Goal: Task Accomplishment & Management: Manage account settings

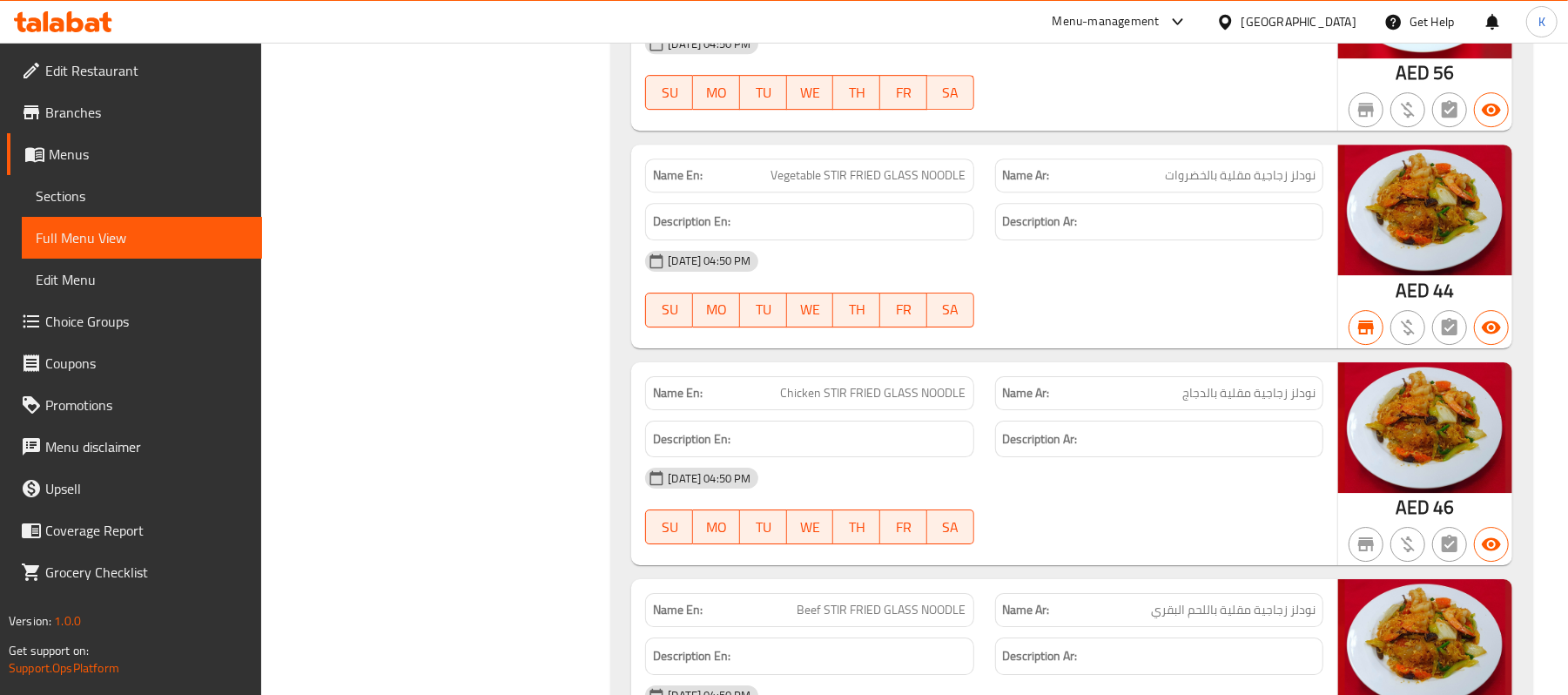
scroll to position [27481, 0]
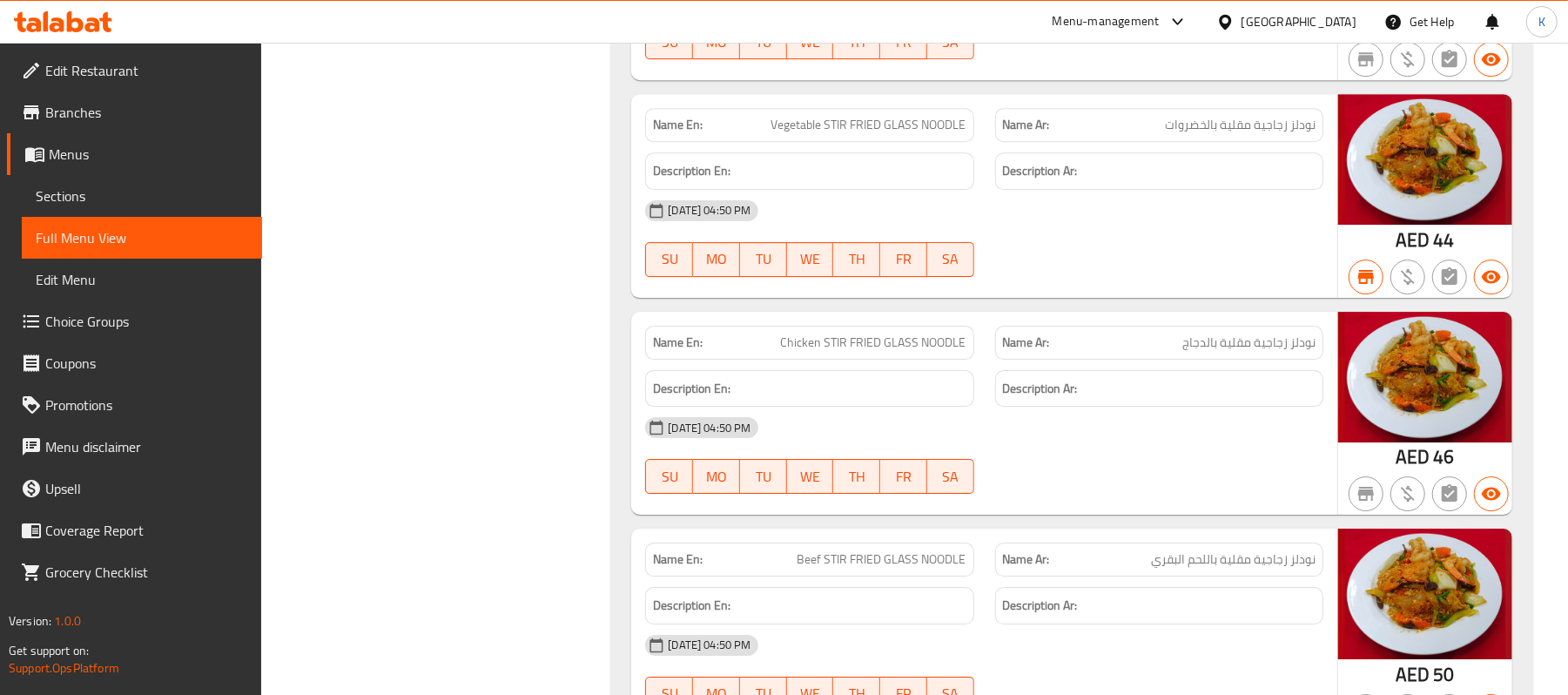
drag, startPoint x: 1479, startPoint y: 547, endPoint x: 1280, endPoint y: 228, distance: 376.0
click at [1287, 227] on div "Name En: Vegetable STIR FRIED GLASS NOODLE Name Ar: نودلز زجاجية مقلية بالخضروا…" at bounding box center [984, 196] width 706 height 204
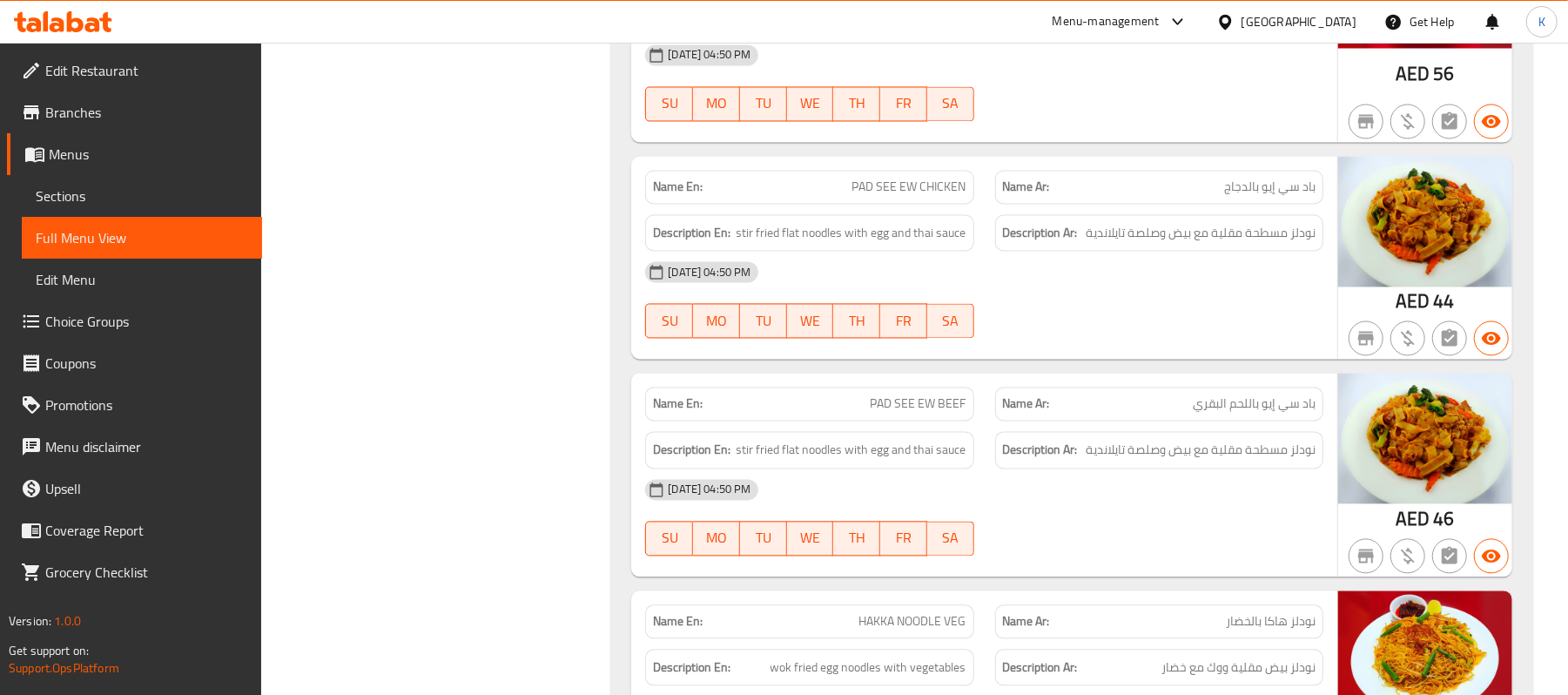
scroll to position [25857, 0]
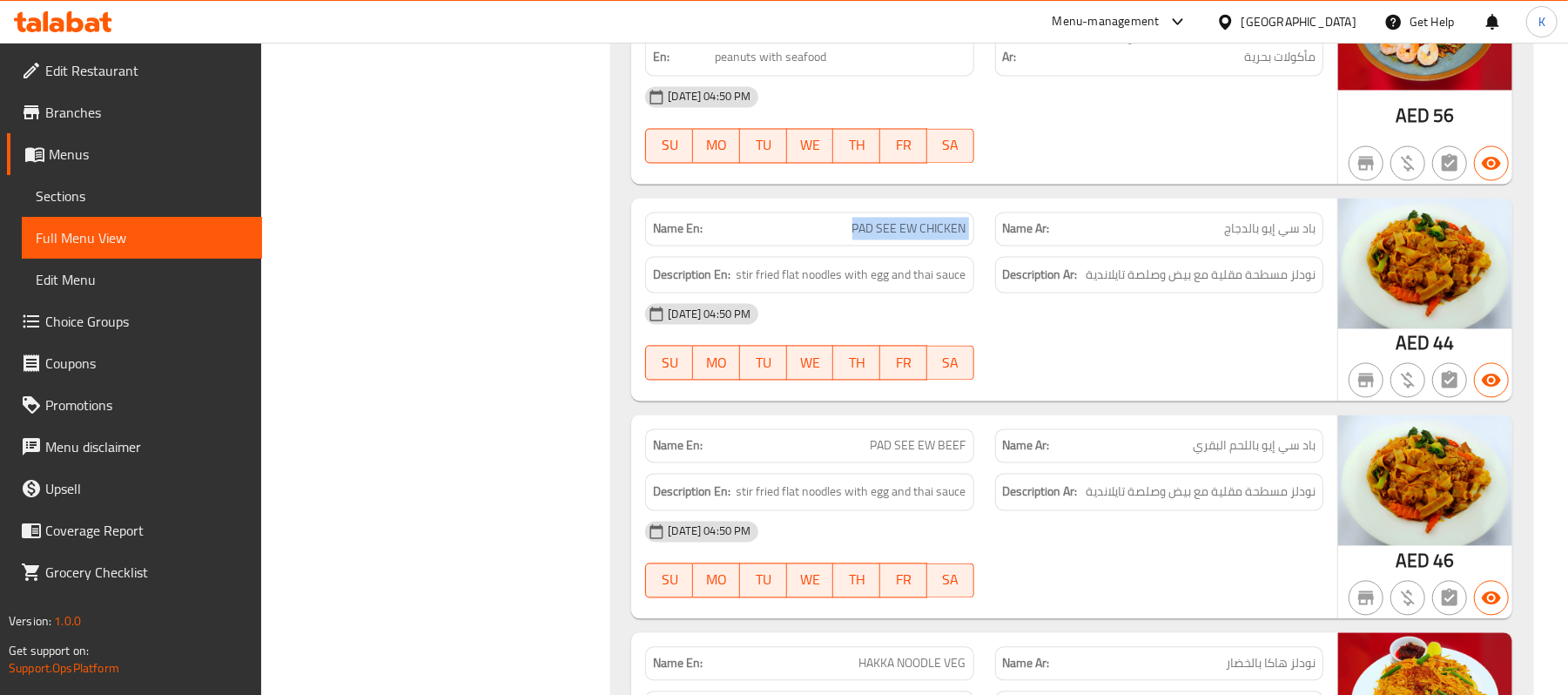
drag, startPoint x: 847, startPoint y: 345, endPoint x: 993, endPoint y: 346, distance: 146.0
click at [993, 257] on div "Name En: PAD SEE EW CHICKEN Name Ar: باد سي إيو بالدجاج" at bounding box center [984, 230] width 699 height 55
copy span "PAD SEE EW CHICKEN"
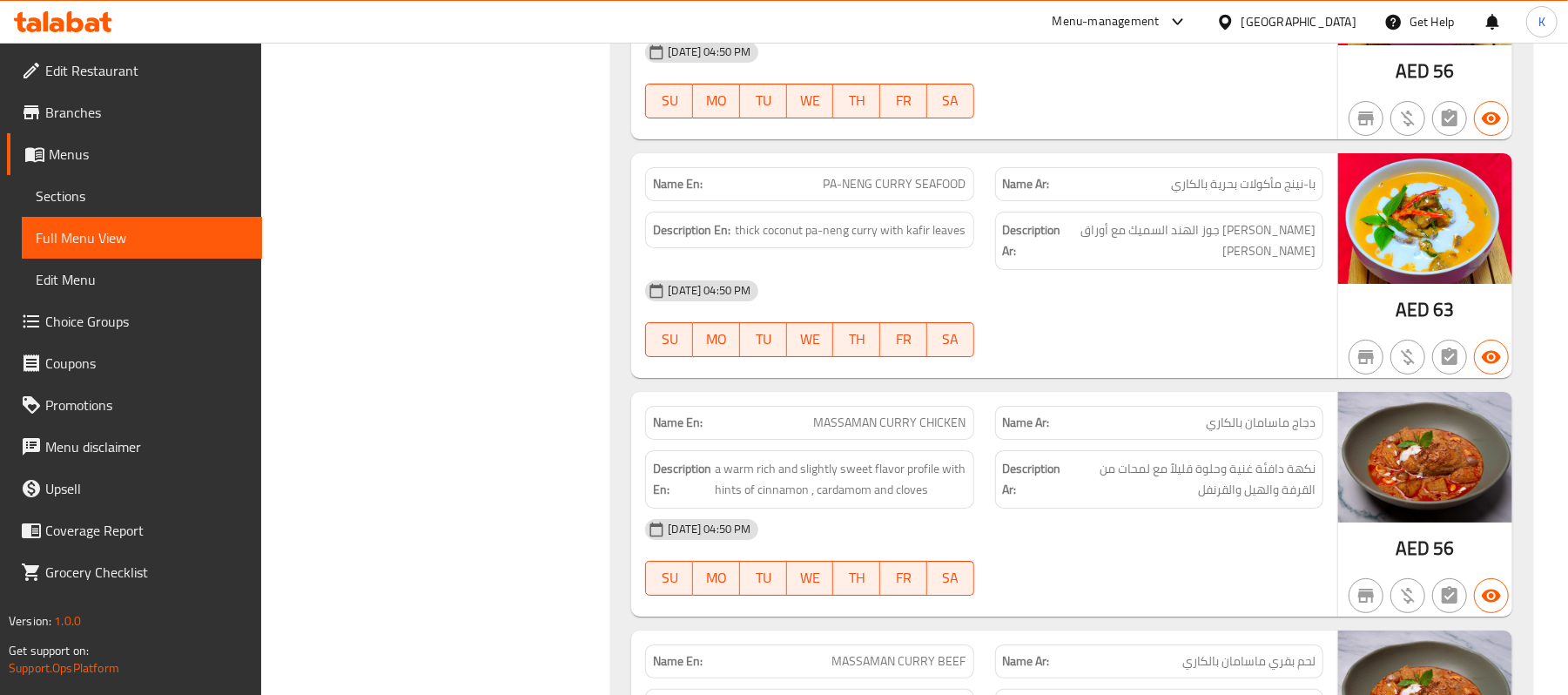
scroll to position [23420, 0]
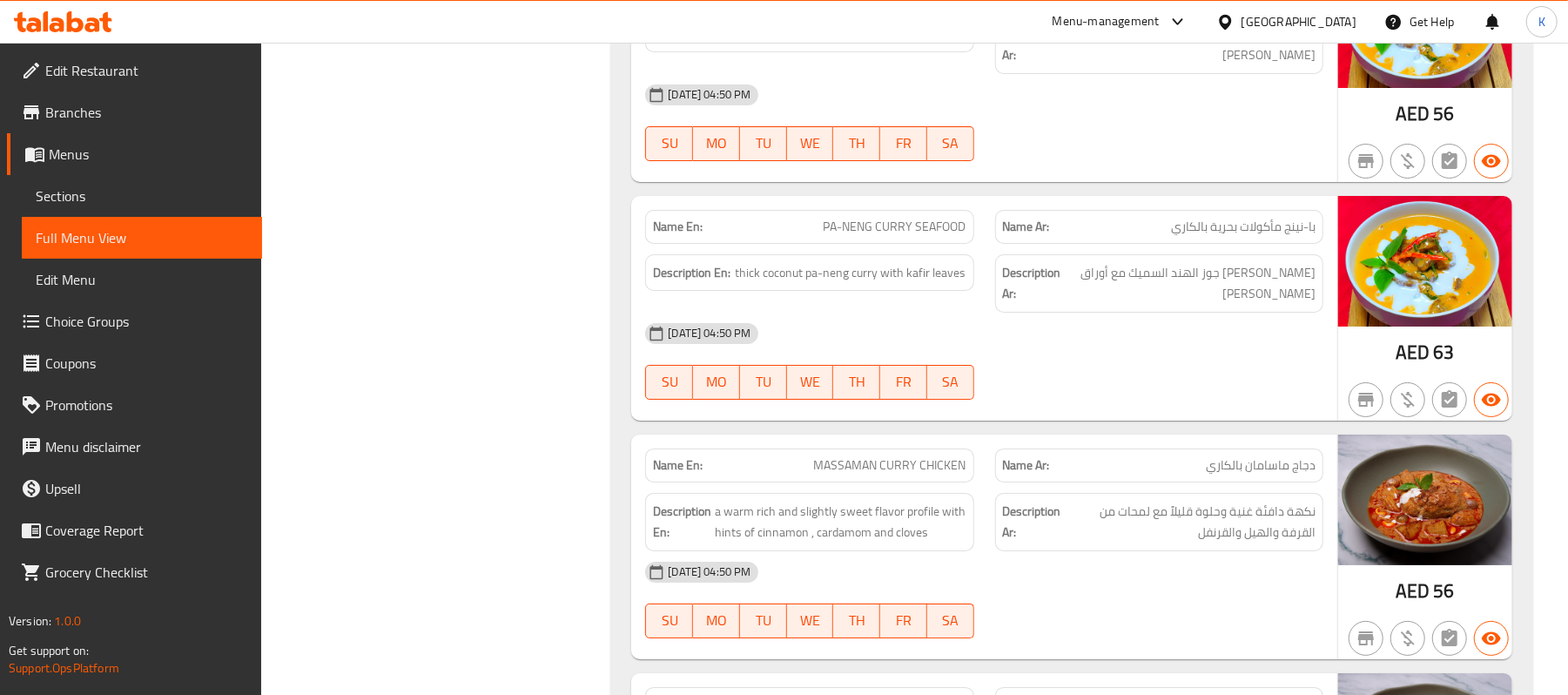
click at [858, 483] on div "Name En: MASSAMAN CURRY CHICKEN" at bounding box center [809, 465] width 328 height 34
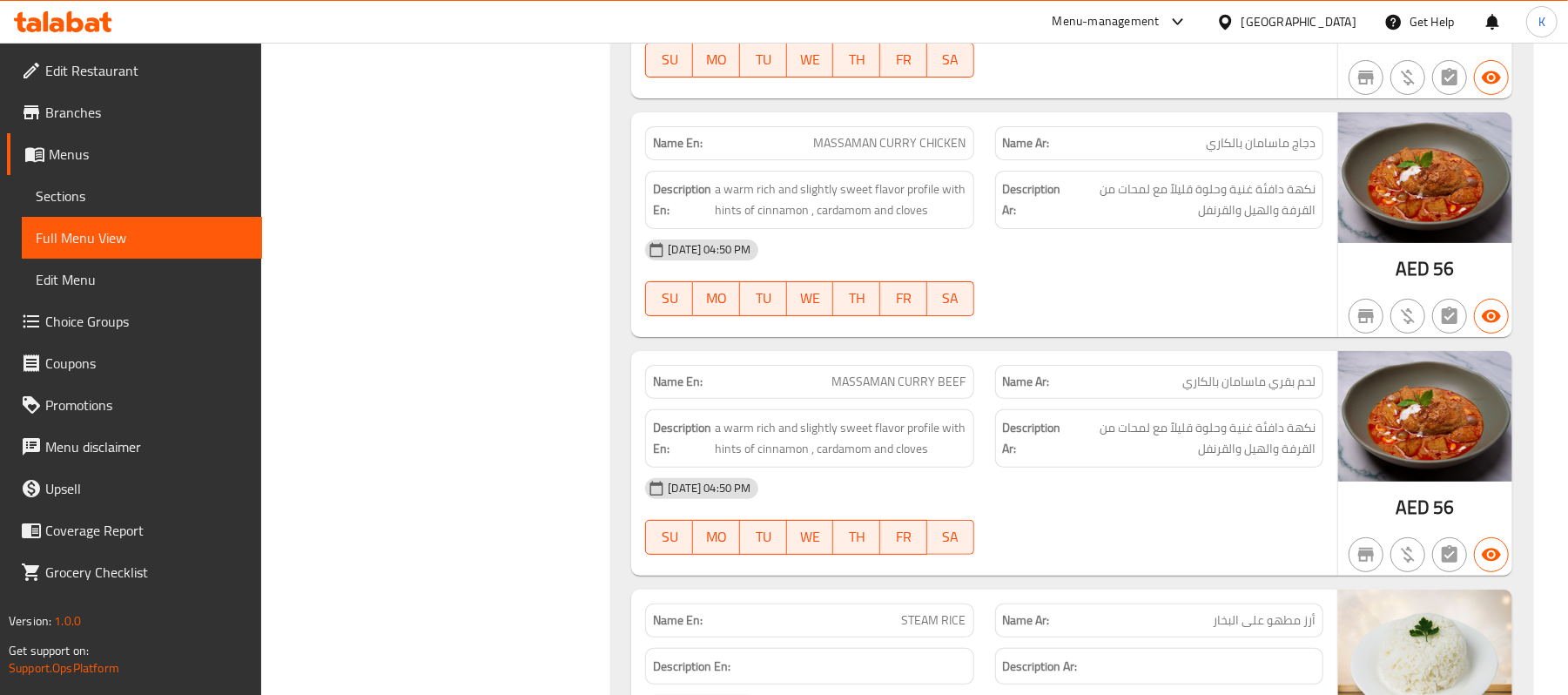
scroll to position [23689, 0]
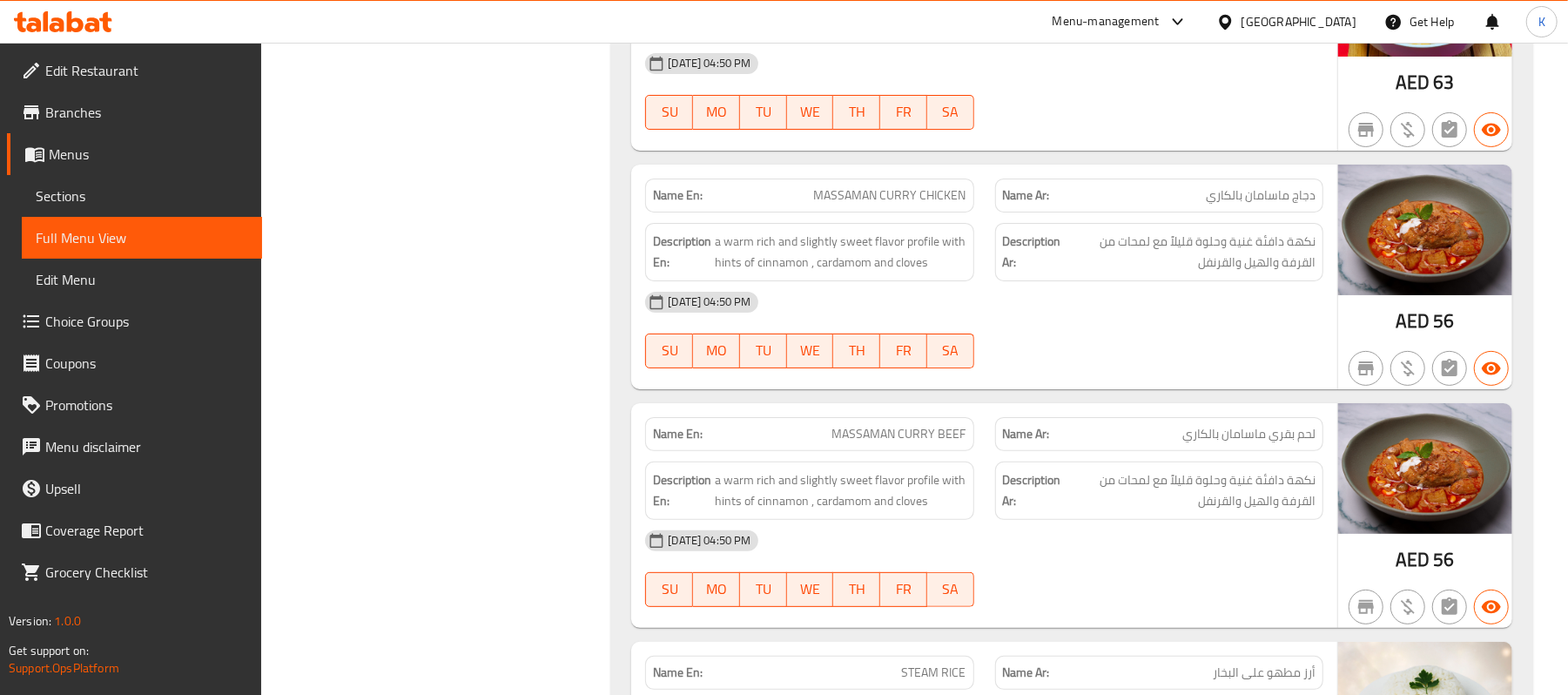
click at [847, 443] on span "MASSAMAN CURRY BEEF" at bounding box center [899, 434] width 134 height 18
copy span "MASSAMAN CURRY BEEF"
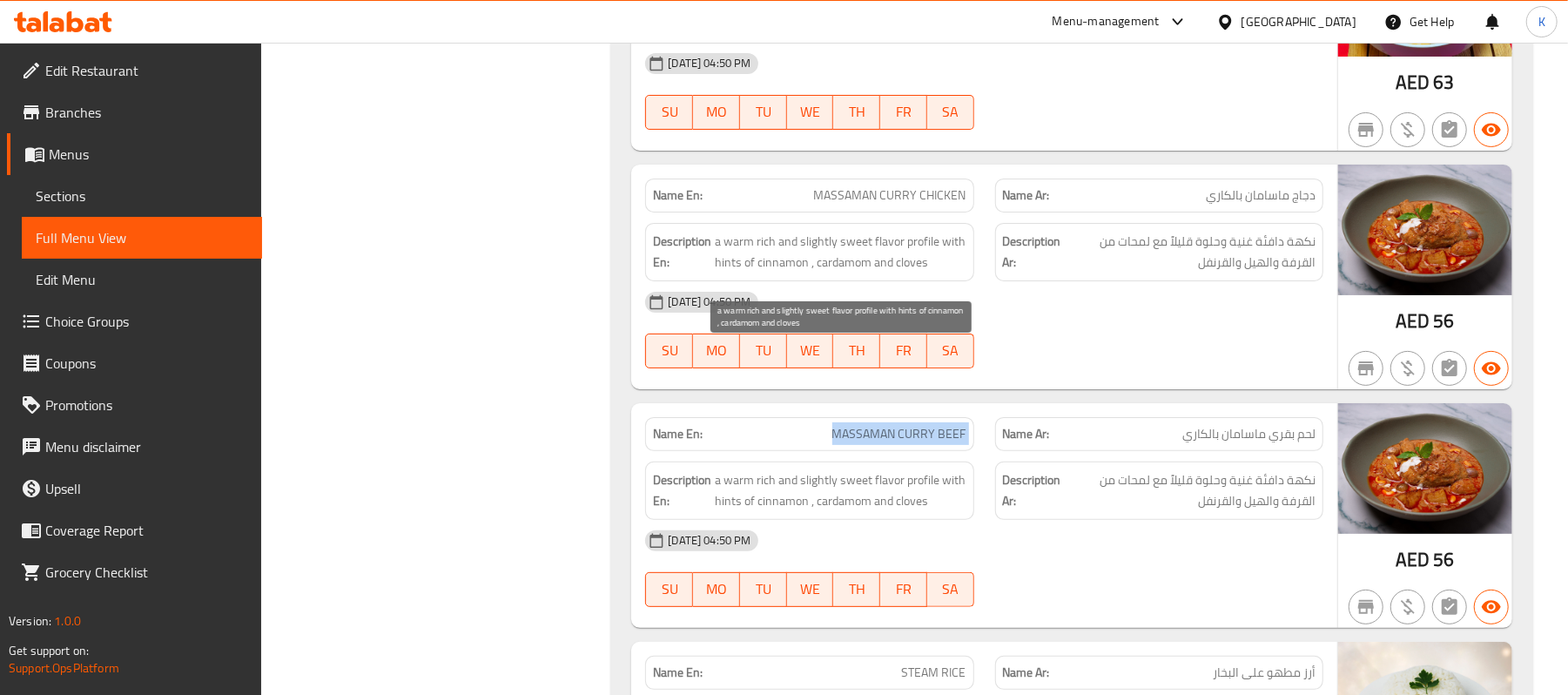
click at [900, 363] on span "FR" at bounding box center [904, 351] width 33 height 26
type button "5"
click at [976, 323] on div "[DATE] 04:50 PM" at bounding box center [984, 302] width 699 height 42
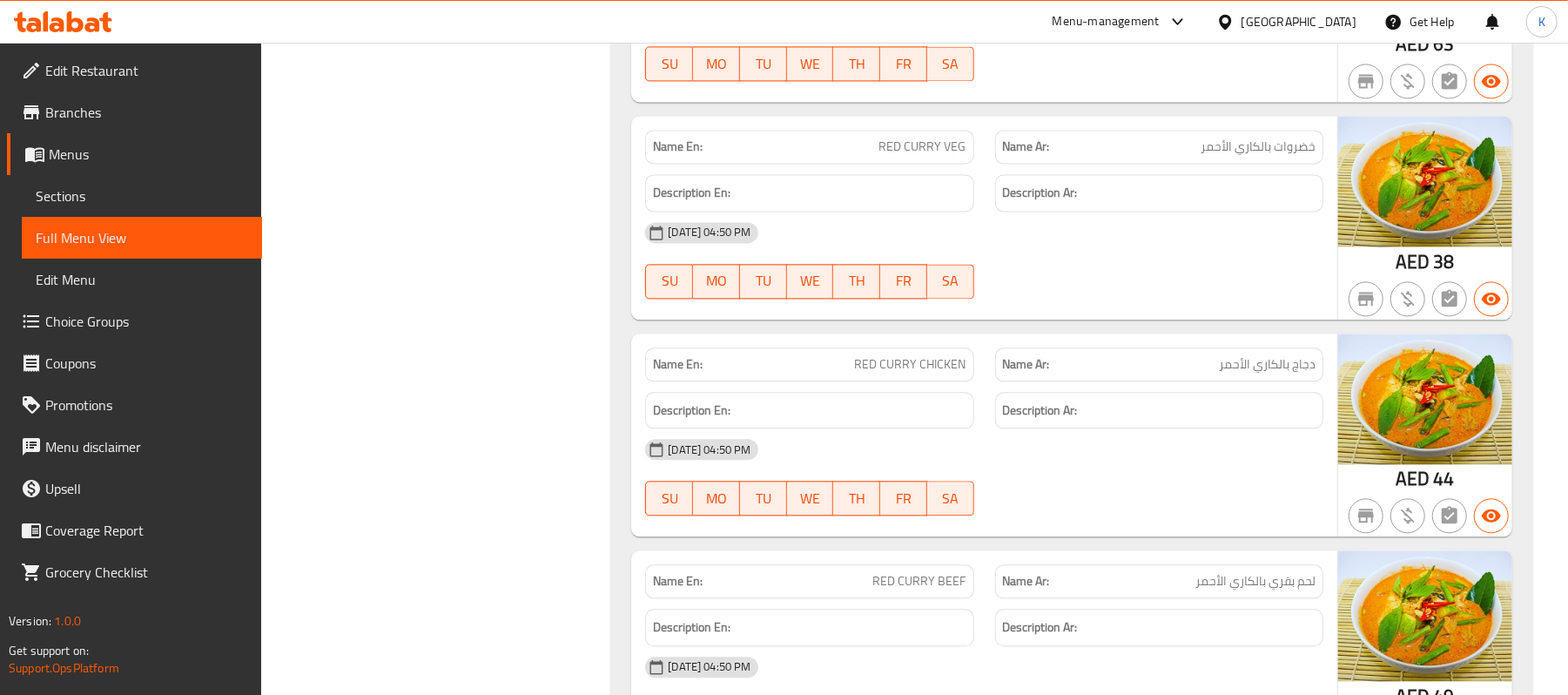
scroll to position [21252, 0]
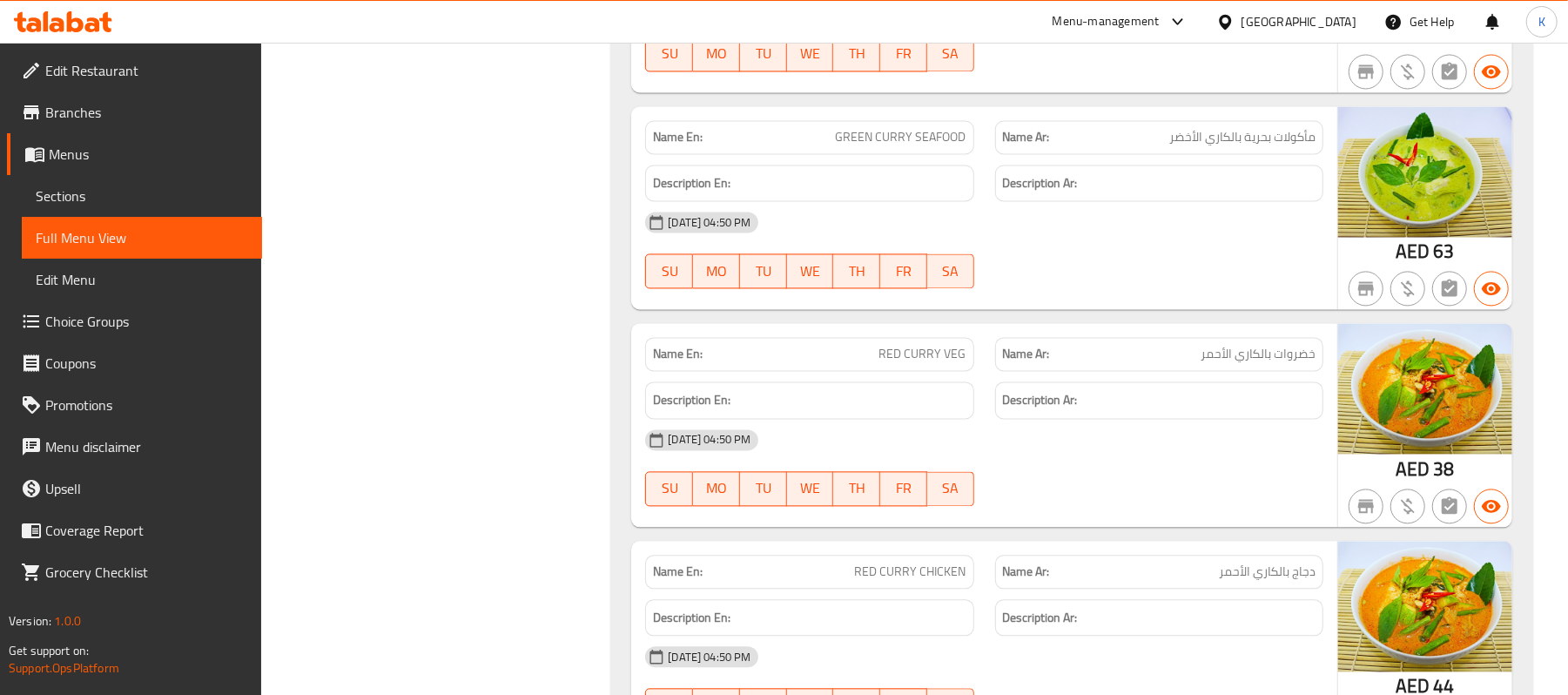
drag, startPoint x: 974, startPoint y: 391, endPoint x: 1014, endPoint y: 297, distance: 102.2
click at [973, 299] on div "SU MO TU WE TH FR SA" at bounding box center [809, 271] width 349 height 56
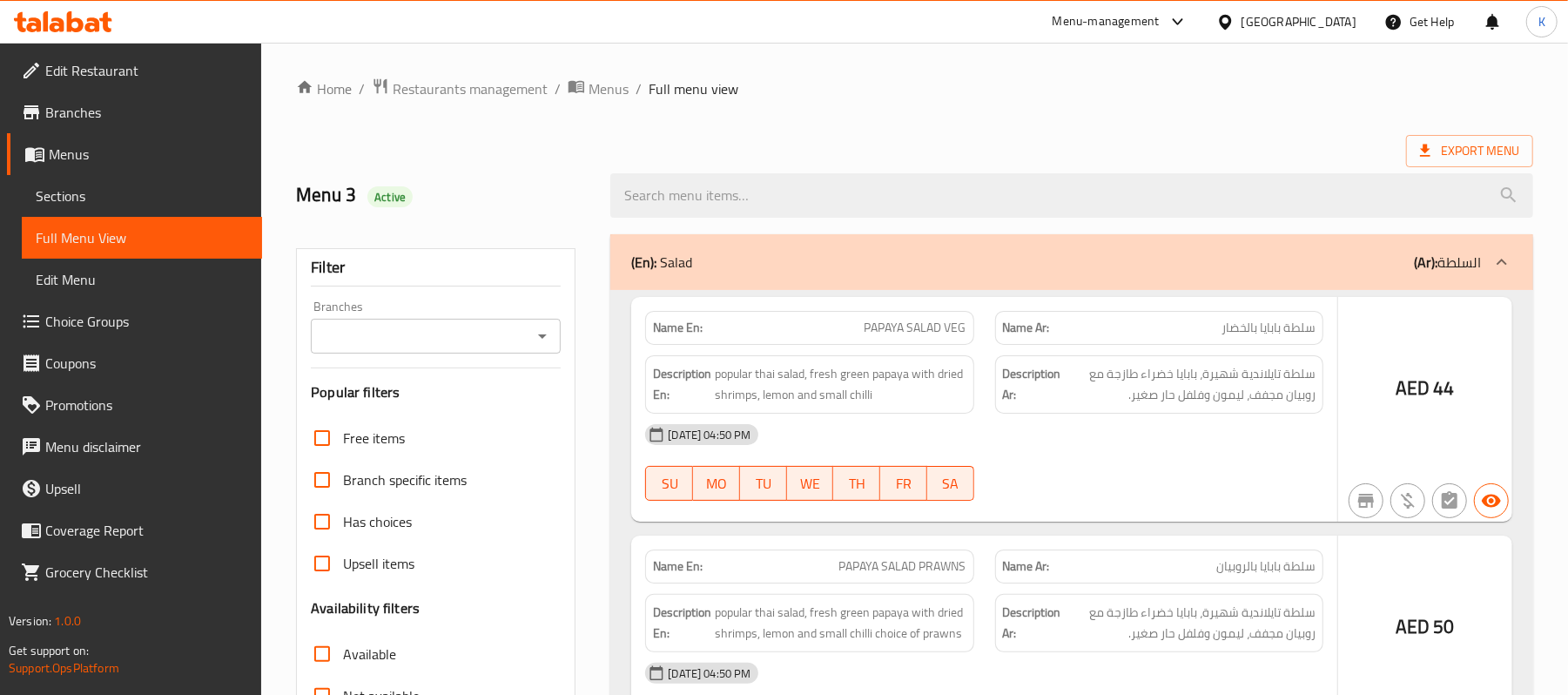
click at [164, 189] on div at bounding box center [784, 347] width 1568 height 695
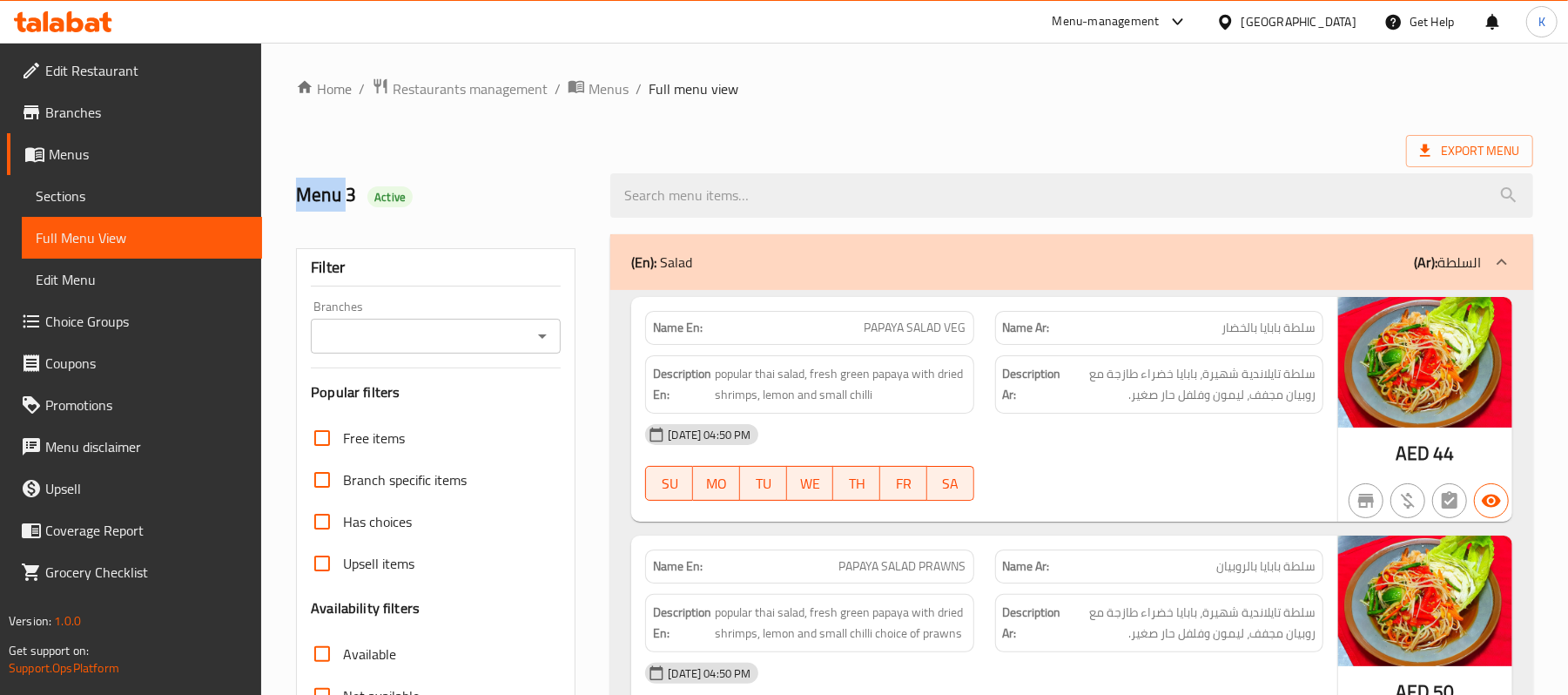
click at [162, 192] on span "Sections" at bounding box center [141, 196] width 212 height 21
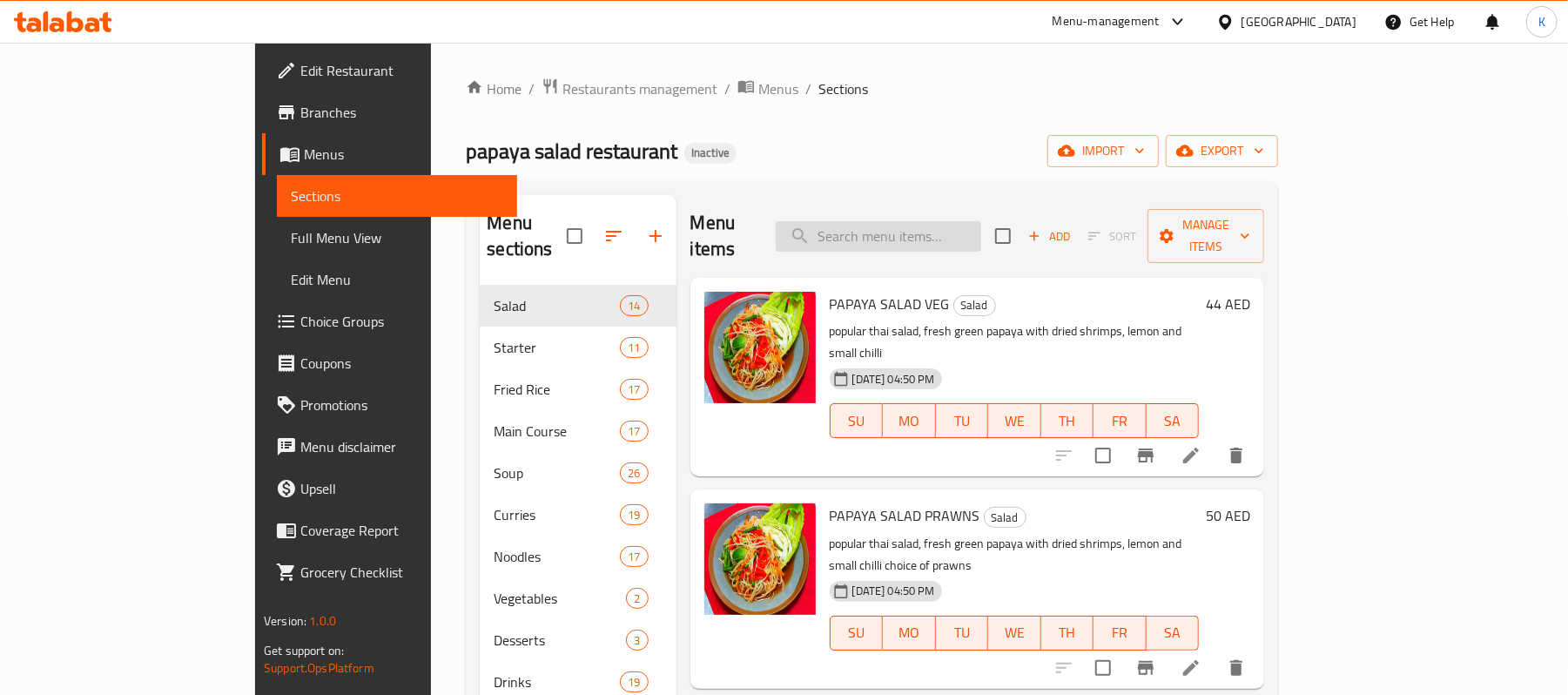
click at [982, 242] on div "Menu items Add Sort Manage items" at bounding box center [978, 236] width 575 height 83
click at [974, 221] on input "search" at bounding box center [879, 236] width 206 height 30
paste input "MASSAMAN CURRY BEEF"
type input "MASSAMAN CURRY BEEF"
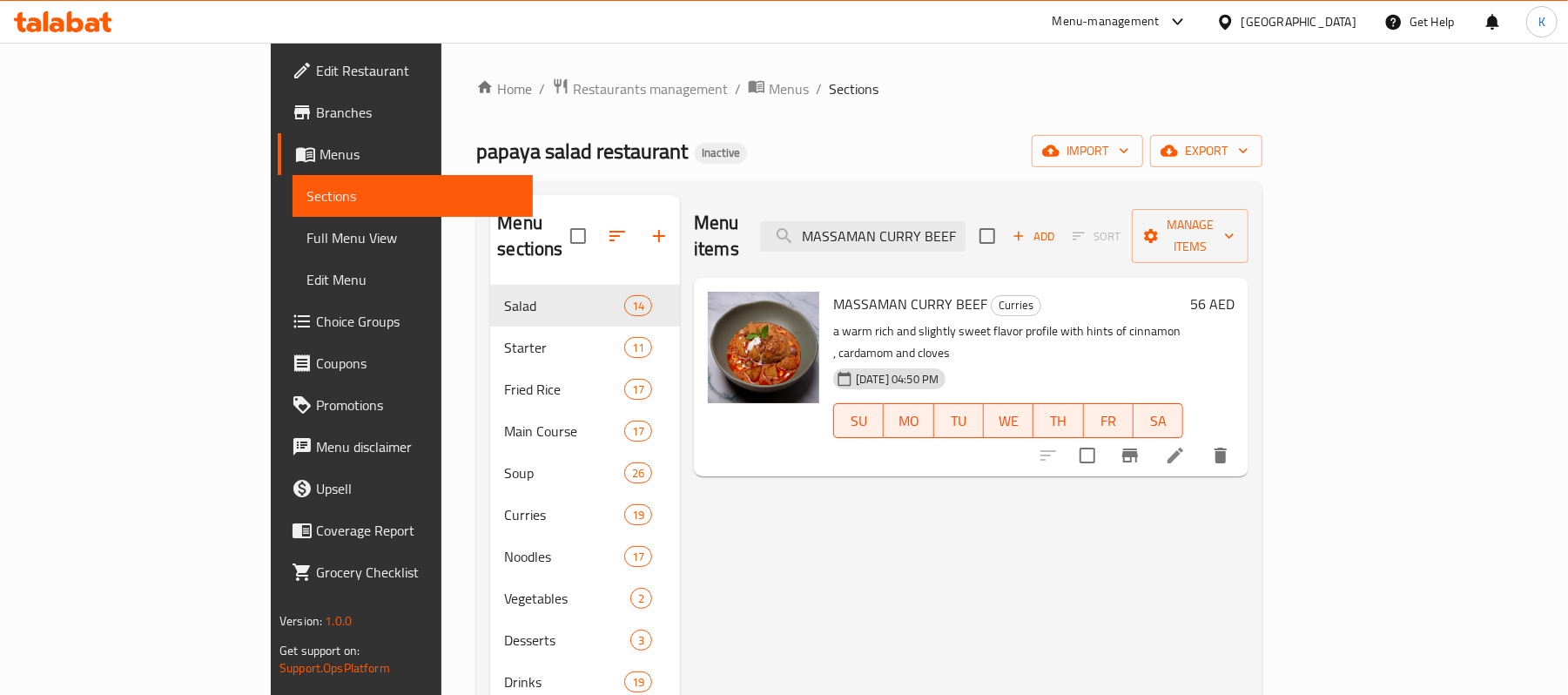
click at [1186, 445] on icon at bounding box center [1175, 455] width 21 height 21
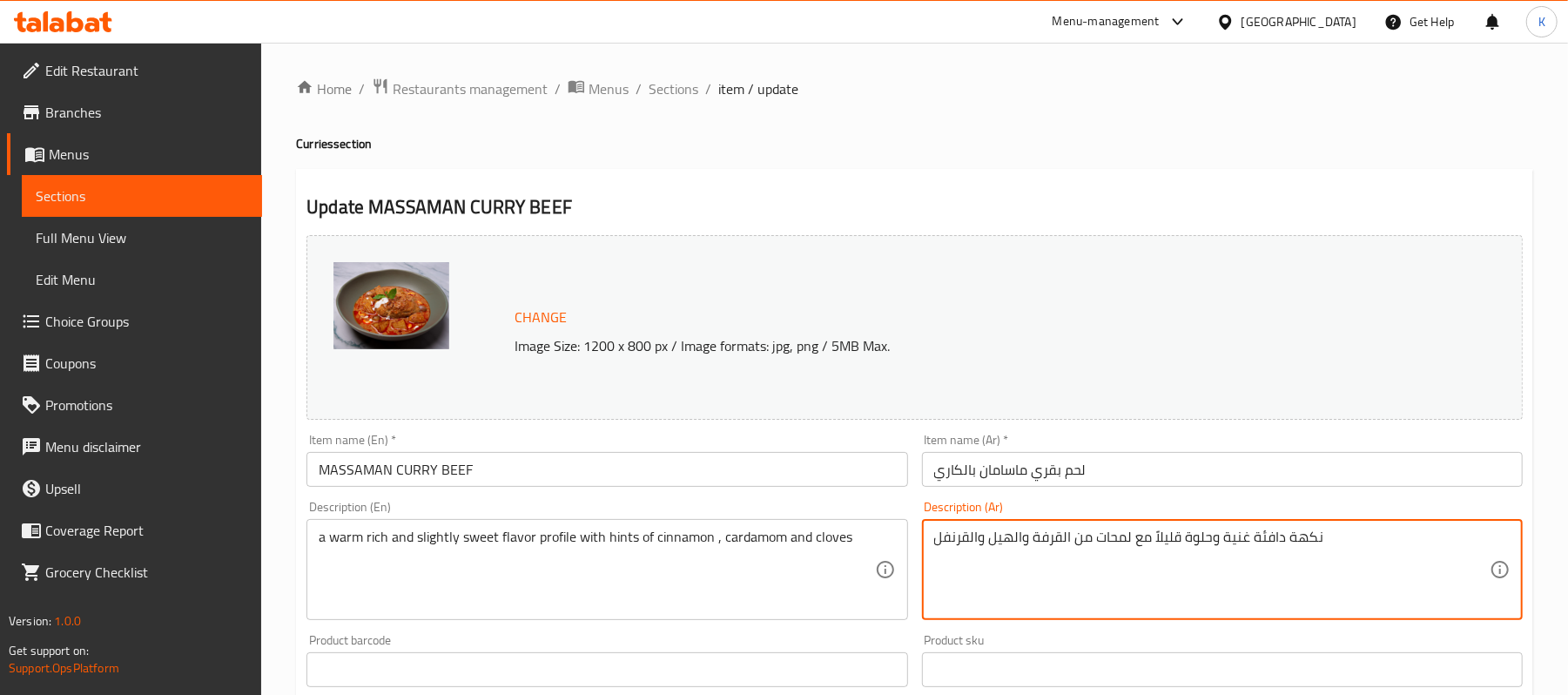
click at [1123, 543] on textarea "نكهة دافئة غنية وحلوة قليلاً مع لمحات من القرفة والهيل والقرنفل" at bounding box center [1213, 569] width 556 height 83
type textarea "نكهة دافئة غنية وحلوة قليلاً مع القليل من القرفة والهيل والقرنفل"
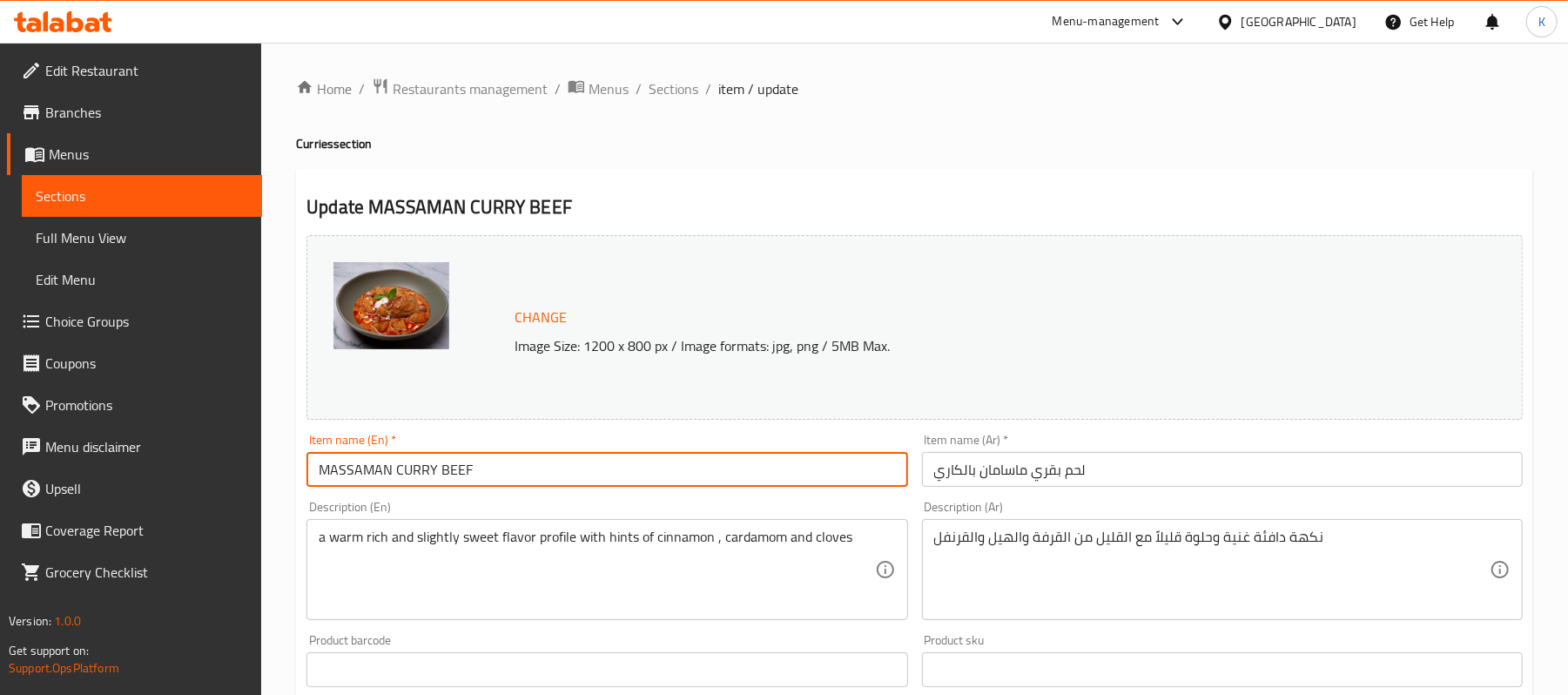
click at [888, 488] on div "Item name (En)   * MASSAMAN CURRY BEEF Item name (En) *" at bounding box center [607, 460] width 615 height 67
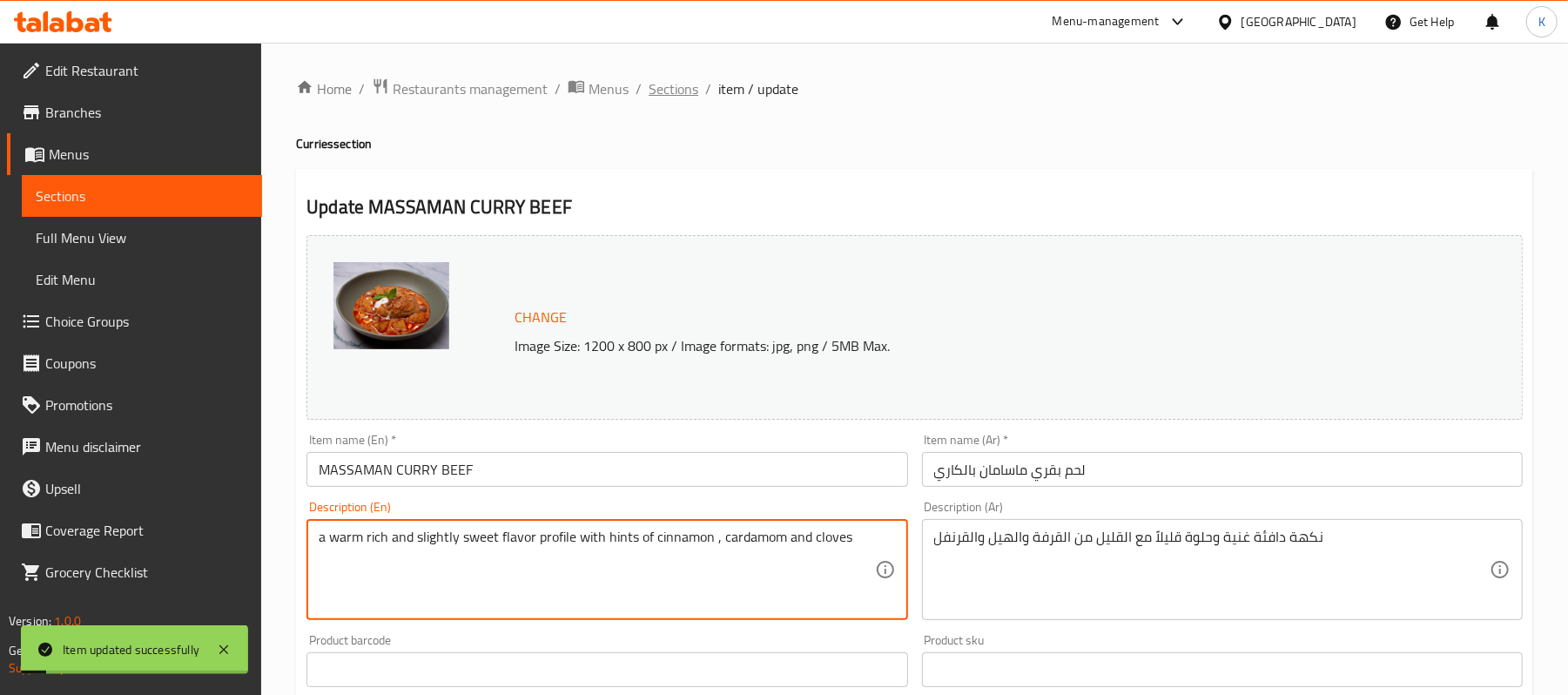
click at [660, 88] on span "Sections" at bounding box center [673, 88] width 49 height 21
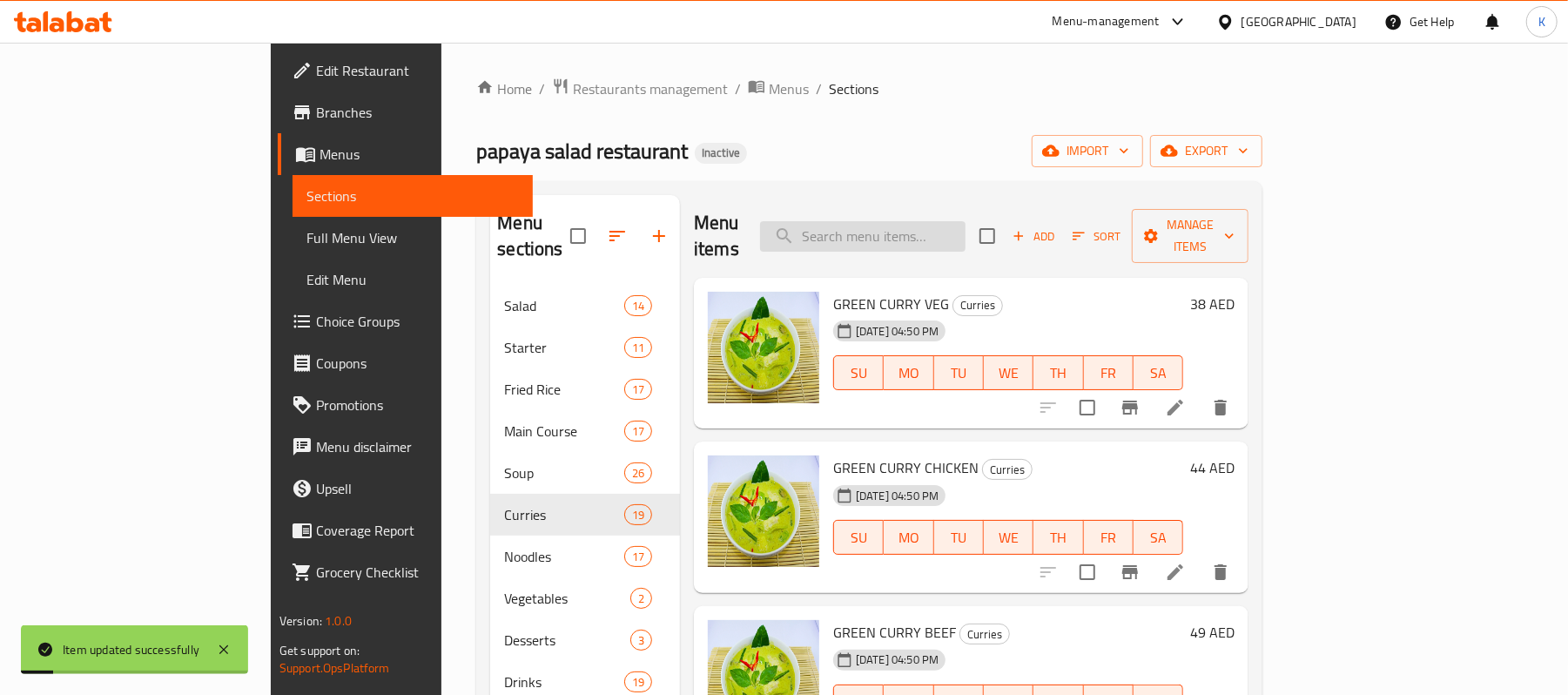
click at [966, 231] on input "search" at bounding box center [863, 236] width 206 height 30
paste input "a warm rich and slightly sweet flavor profile with hints of cinnamon , cardamom…"
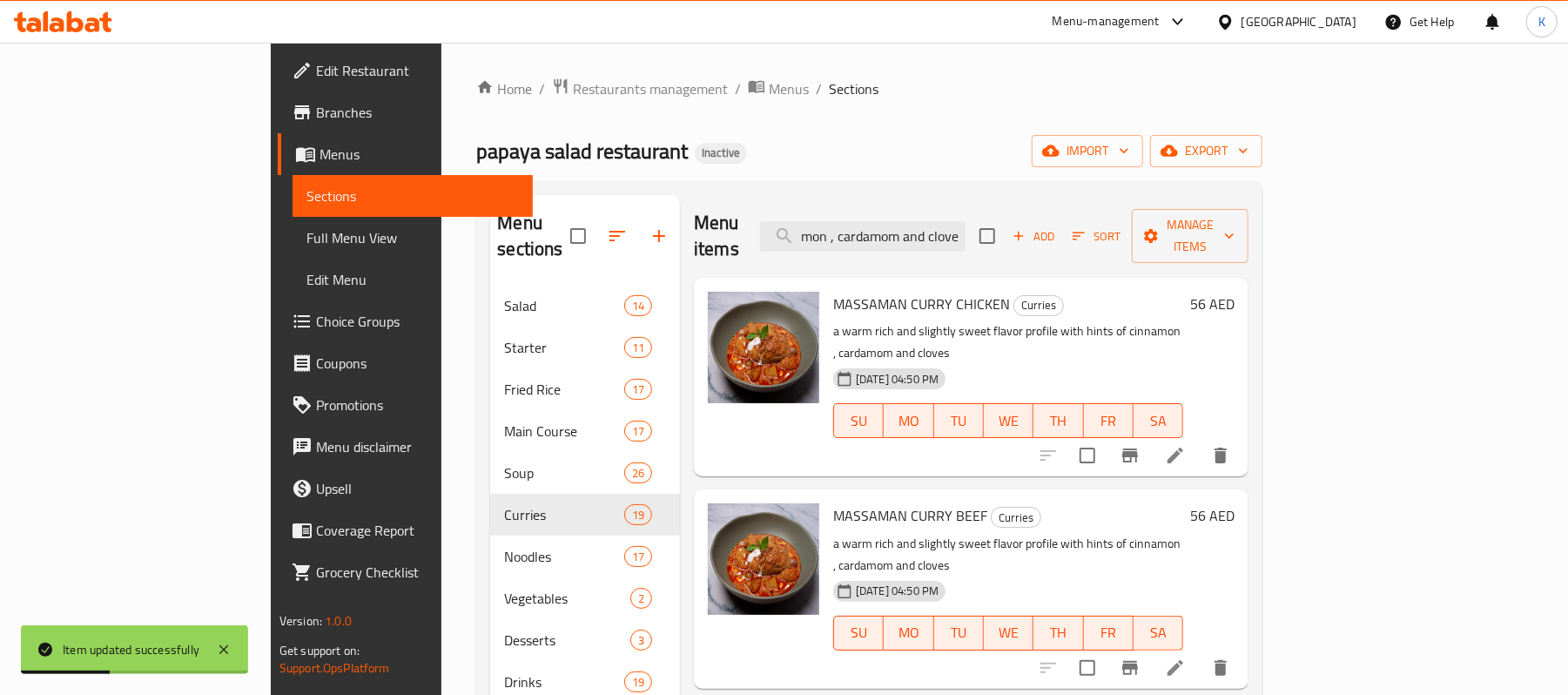
type input "a warm rich and slightly sweet flavor profile with hints of cinnamon , cardamom…"
click at [1186, 445] on icon at bounding box center [1175, 455] width 21 height 21
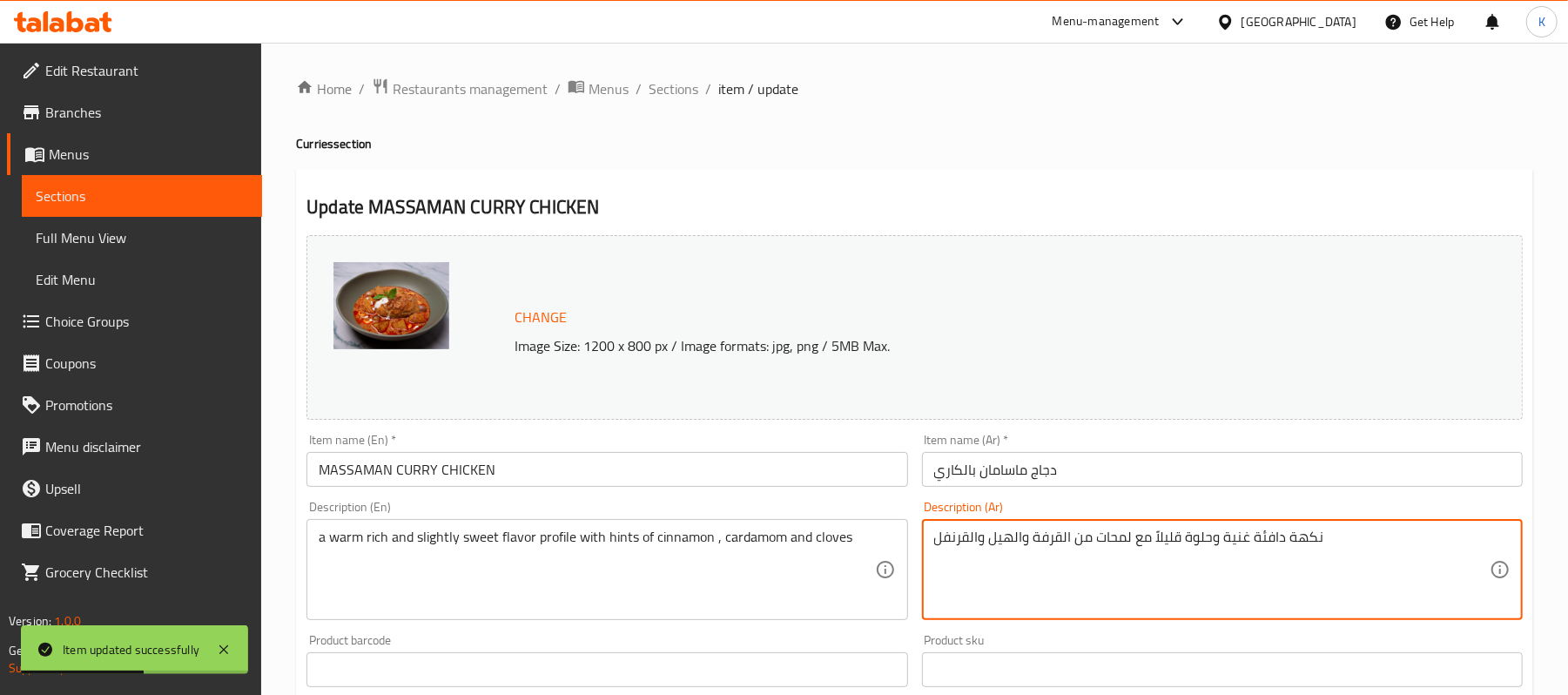
click at [1119, 537] on textarea "نكهة دافئة غنية وحلوة قليلاً مع لمحات من القرفة والهيل والقرنفل" at bounding box center [1213, 569] width 556 height 83
type textarea "نكهة دافئة غنية وحلوة قليلاً مع القليل من القرفة والهيل والقرنفل"
click at [671, 474] on input "MASSAMAN CURRY CHICKEN" at bounding box center [606, 469] width 600 height 35
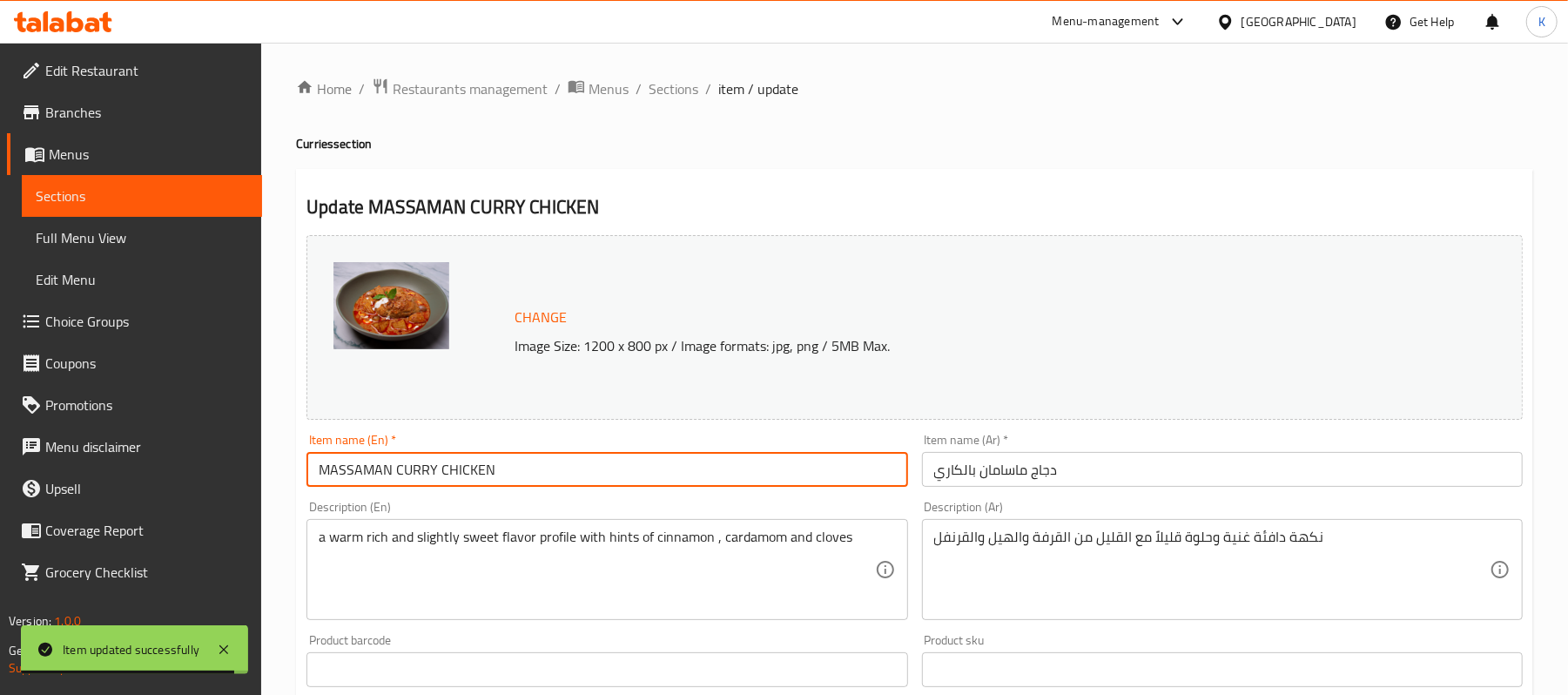
click at [196, 66] on span "Edit Restaurant" at bounding box center [147, 70] width 203 height 21
